Goal: Task Accomplishment & Management: Manage account settings

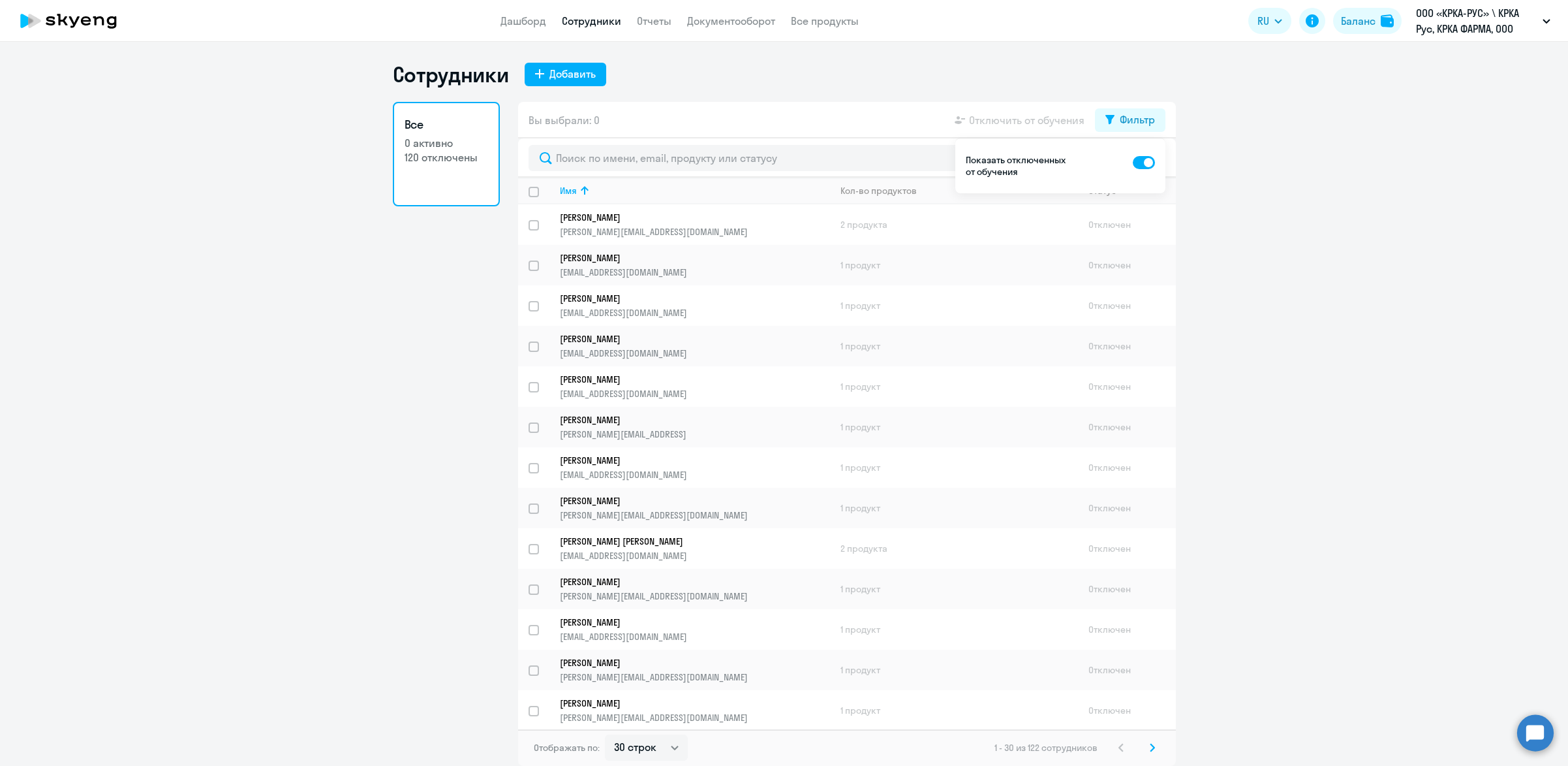
select select "30"
click at [1481, 9] on p "ООО «КРКА-РУС» \ КРКА Рус, КРКА ФАРМА, ООО" at bounding box center [1477, 21] width 121 height 32
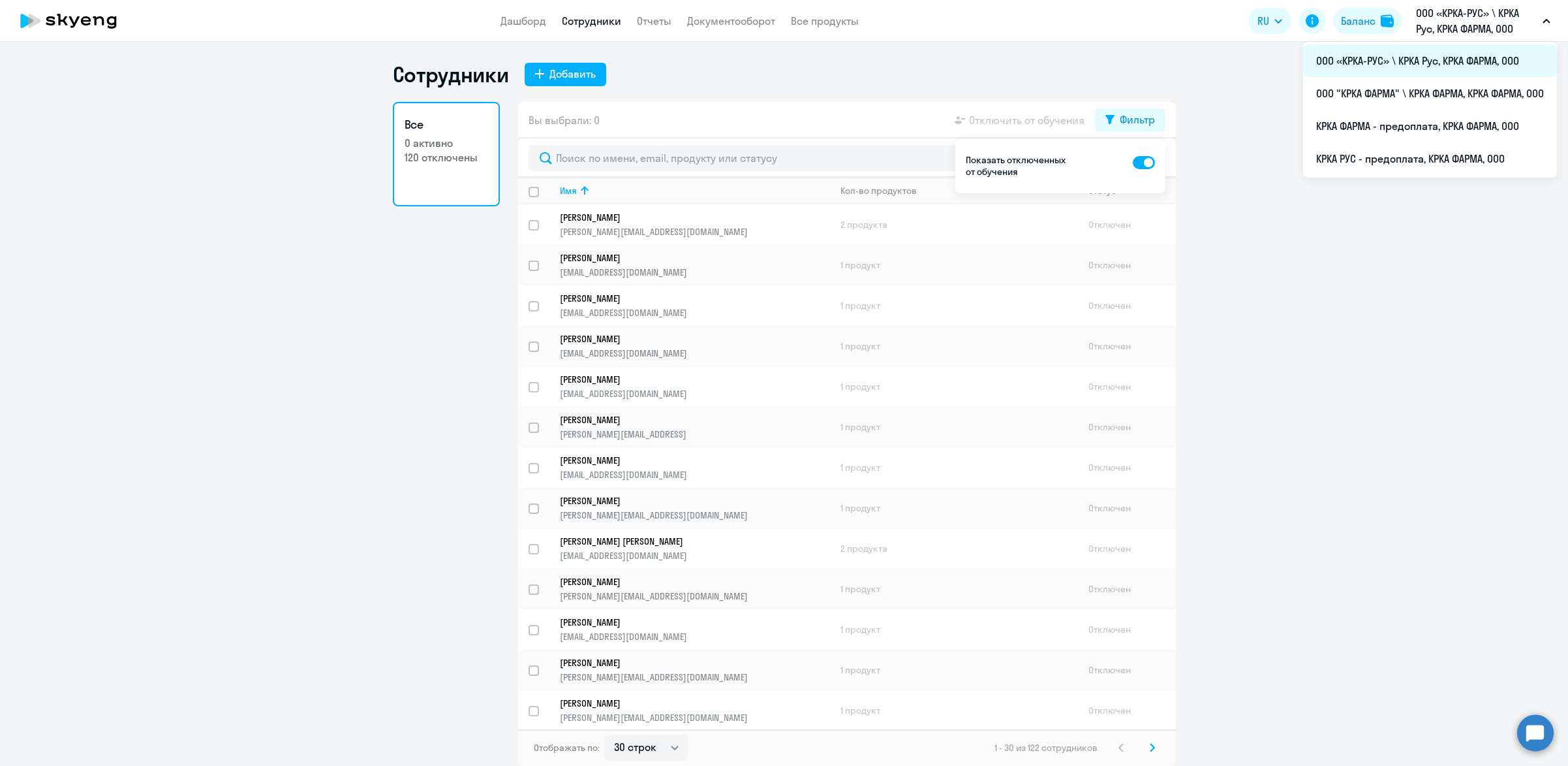
click at [1419, 56] on li "ООО «КРКА-РУС» \ КРКА Рус, КРКА ФАРМА, ООО" at bounding box center [1430, 61] width 254 height 32
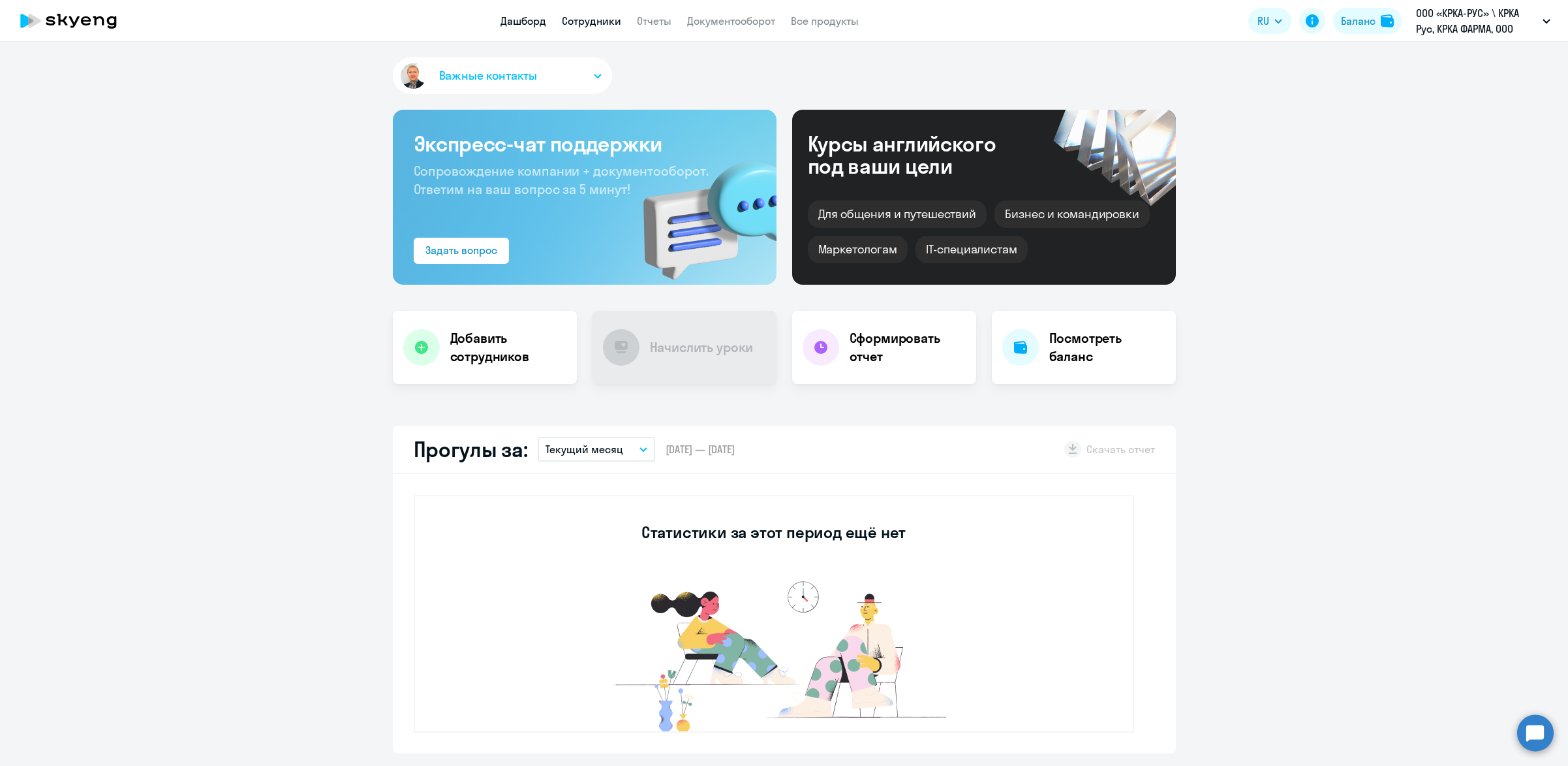
click at [573, 16] on link "Сотрудники" at bounding box center [591, 21] width 59 height 13
select select "30"
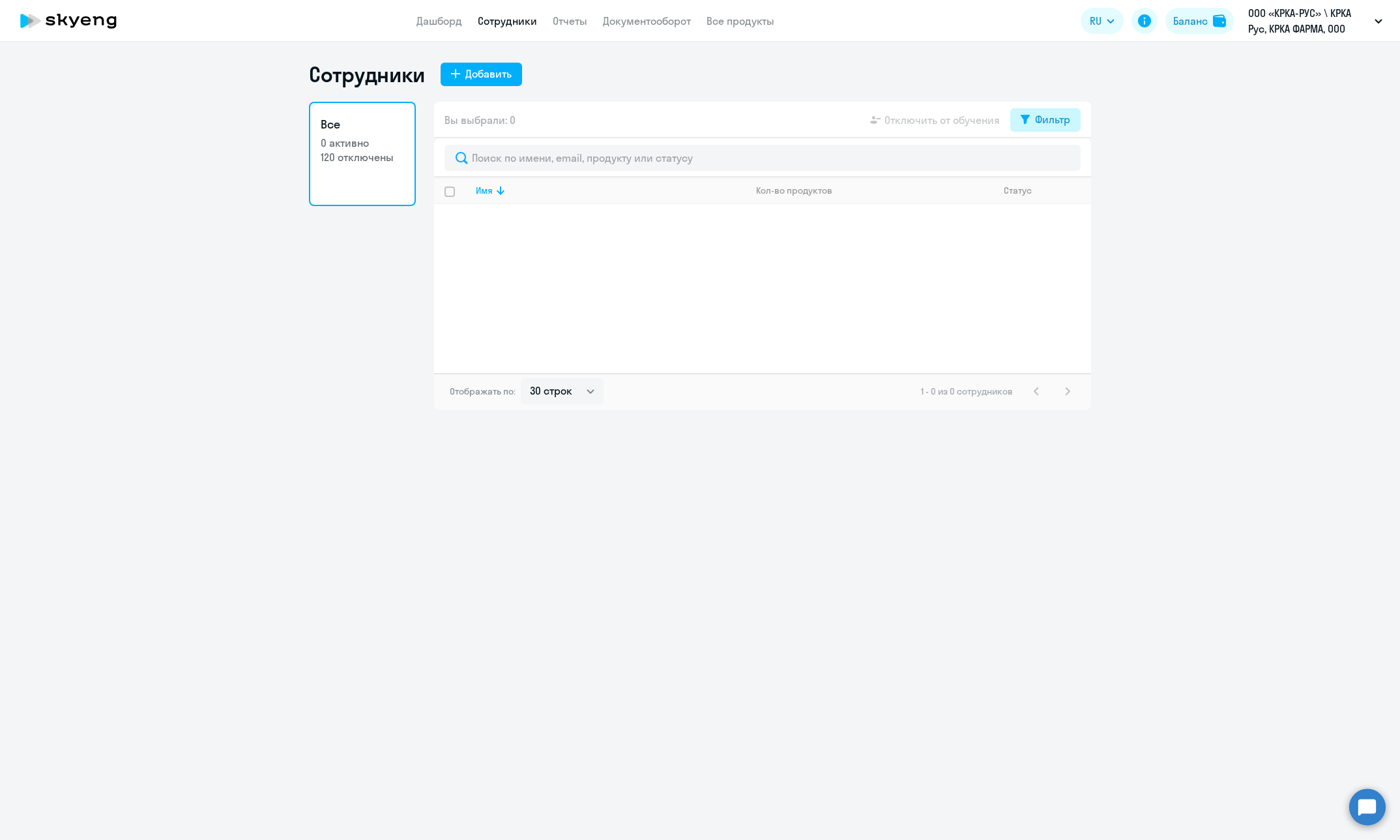
click at [1056, 122] on div "Фильтр" at bounding box center [1053, 120] width 35 height 15
click at [1066, 157] on span at bounding box center [1059, 162] width 22 height 13
click at [1048, 161] on input "checkbox" at bounding box center [1047, 161] width 1 height 1
checkbox input "true"
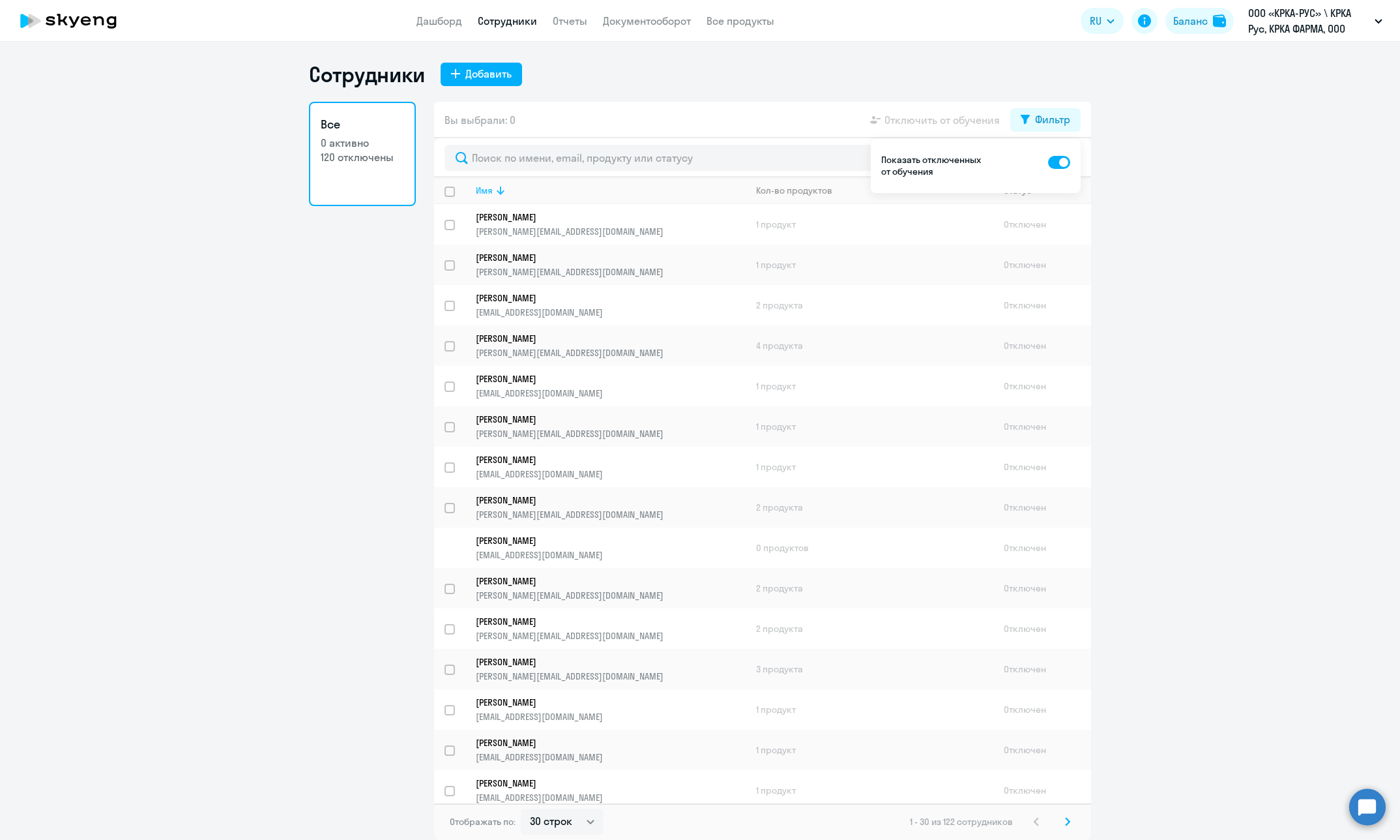
click at [536, 186] on div "Имя" at bounding box center [610, 190] width 269 height 12
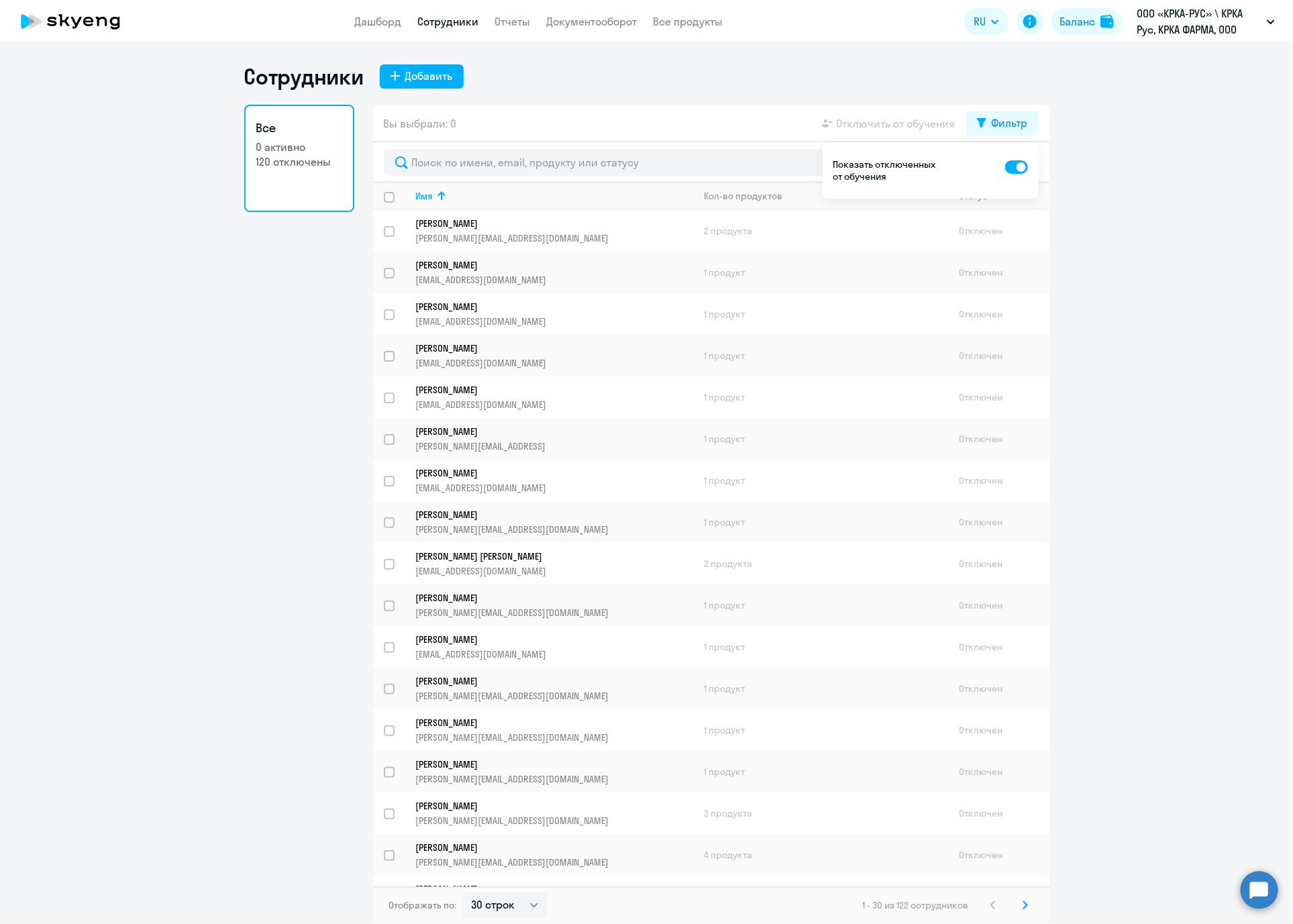
click at [1292, 786] on ng-component "Сотрудники Добавить Все 0 активно 120 отключены Вы выбрали: 0 Отключить от обуч…" at bounding box center [646, 494] width 1293 height 861
